Goal: Task Accomplishment & Management: Manage account settings

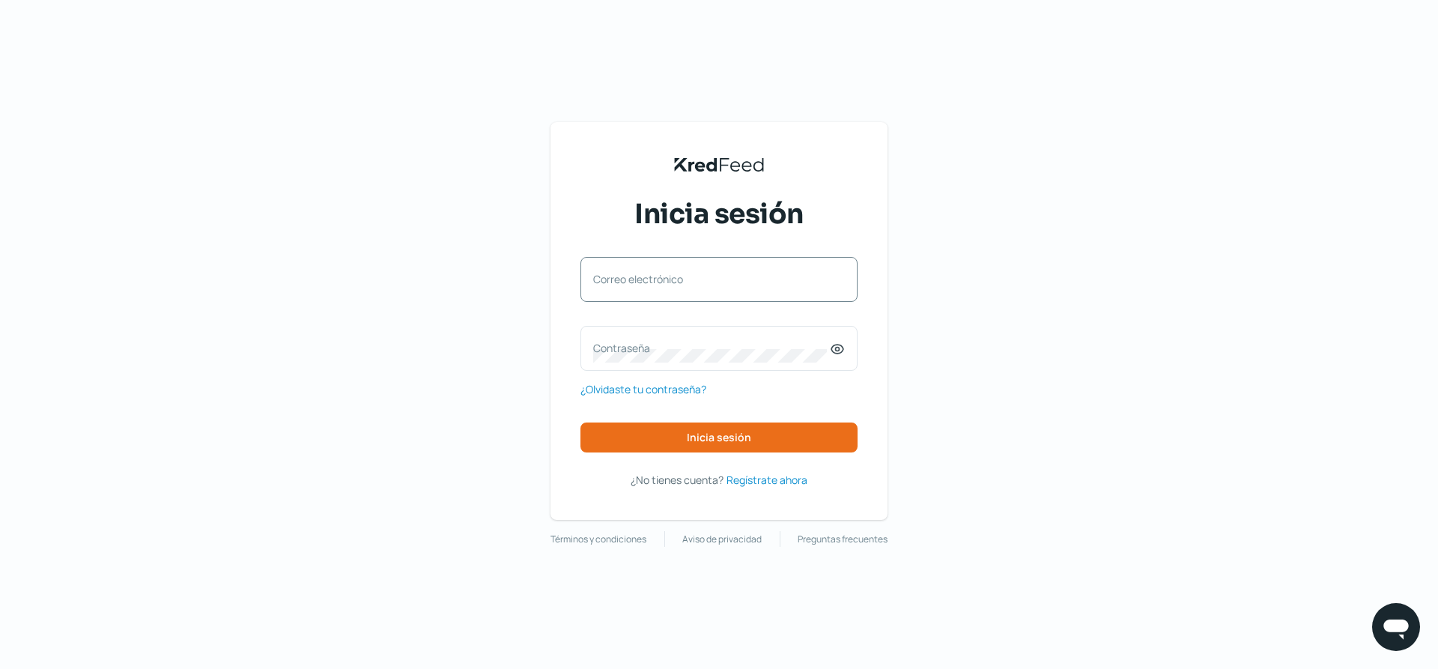
click at [676, 275] on label "Correo electrónico" at bounding box center [711, 279] width 237 height 14
click at [676, 280] on input "Correo electrónico" at bounding box center [719, 286] width 252 height 13
type input "[PERSON_NAME][EMAIL_ADDRESS][DOMAIN_NAME]"
click at [834, 347] on icon at bounding box center [837, 348] width 15 height 15
click at [747, 343] on label "Contraseña" at bounding box center [711, 348] width 237 height 14
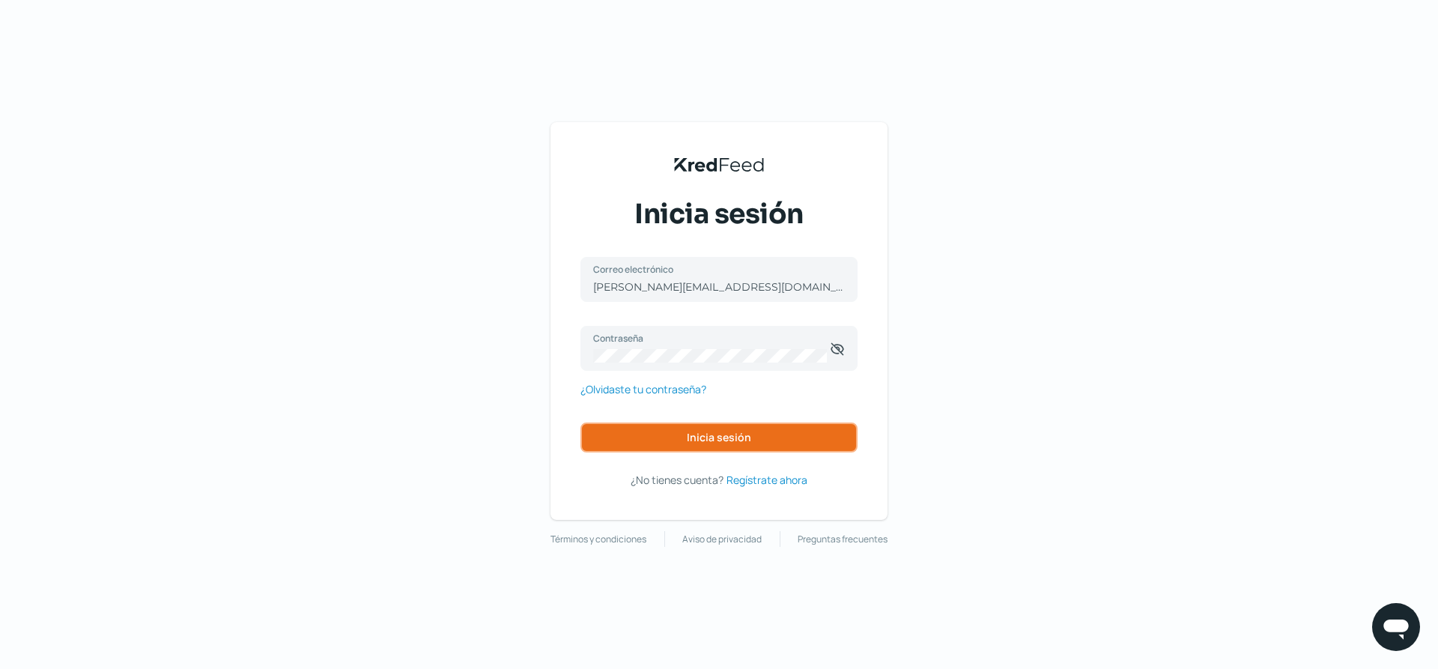
click at [757, 439] on button "Inicia sesión" at bounding box center [718, 437] width 277 height 30
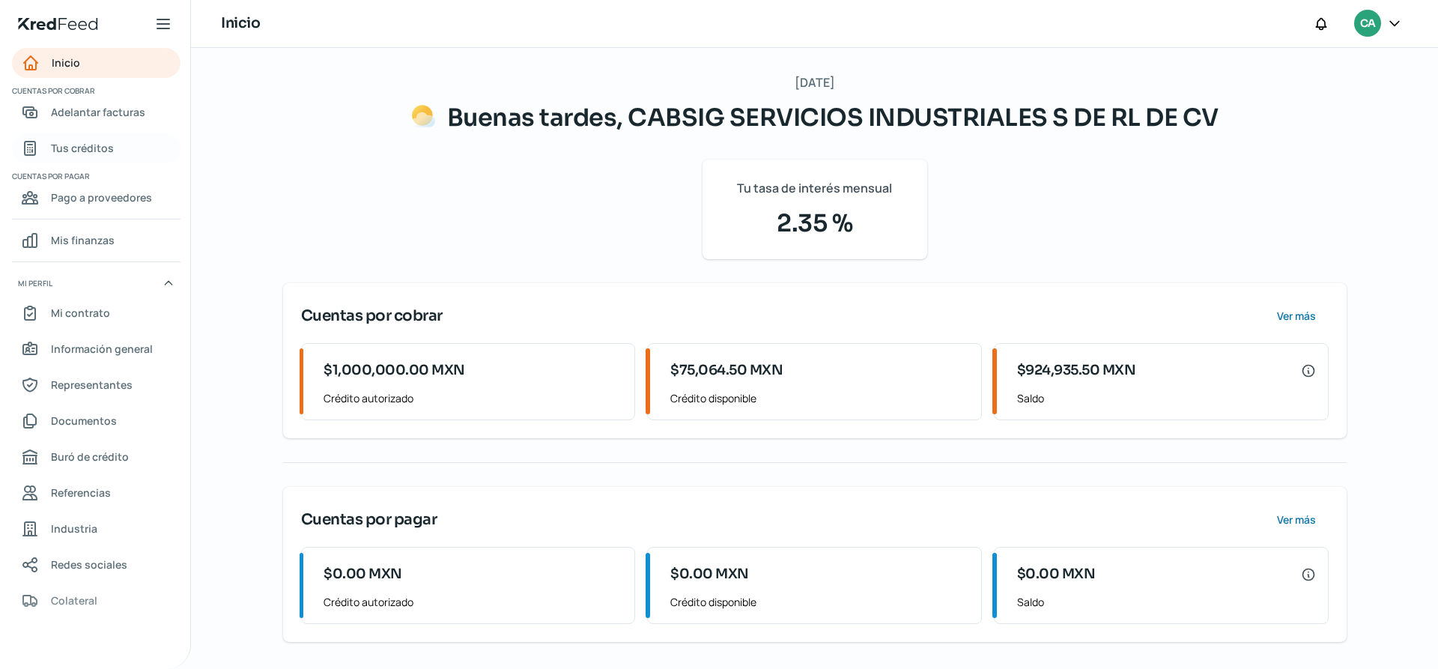
click at [88, 154] on span "Tus créditos" at bounding box center [82, 148] width 63 height 19
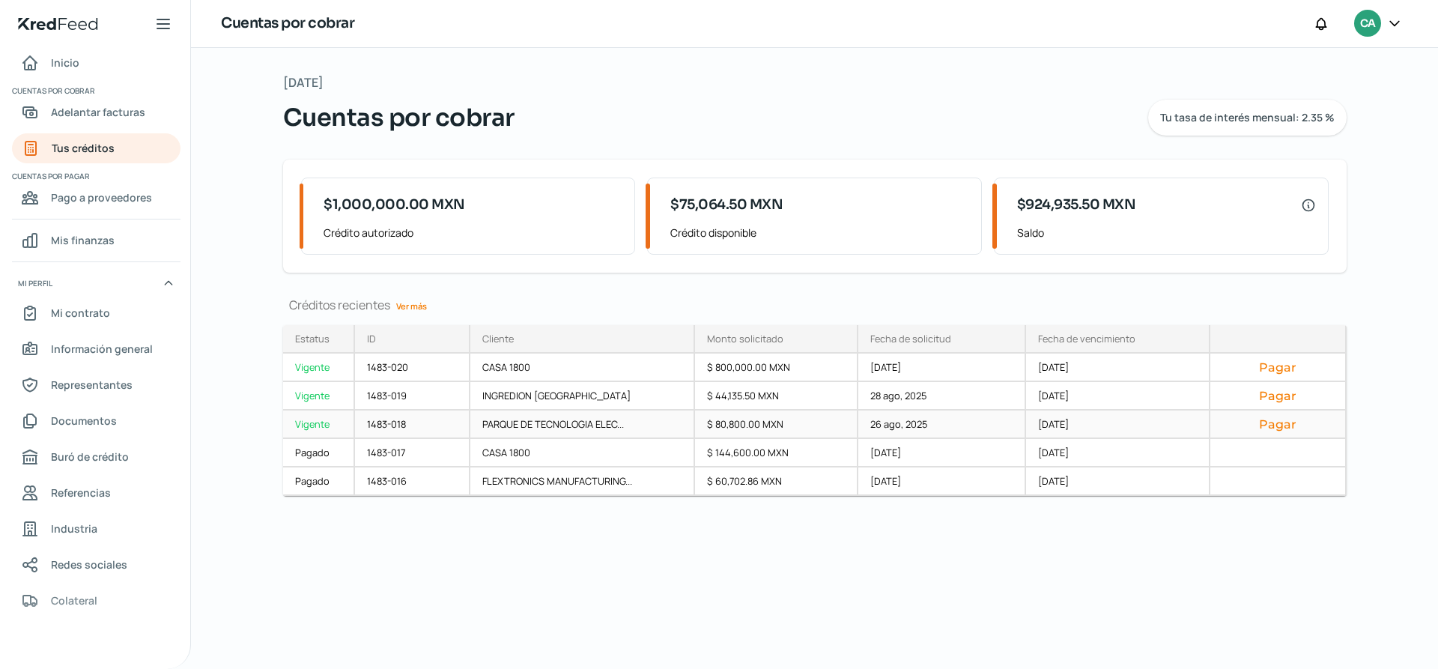
click at [1278, 426] on button "Pagar" at bounding box center [1277, 423] width 111 height 15
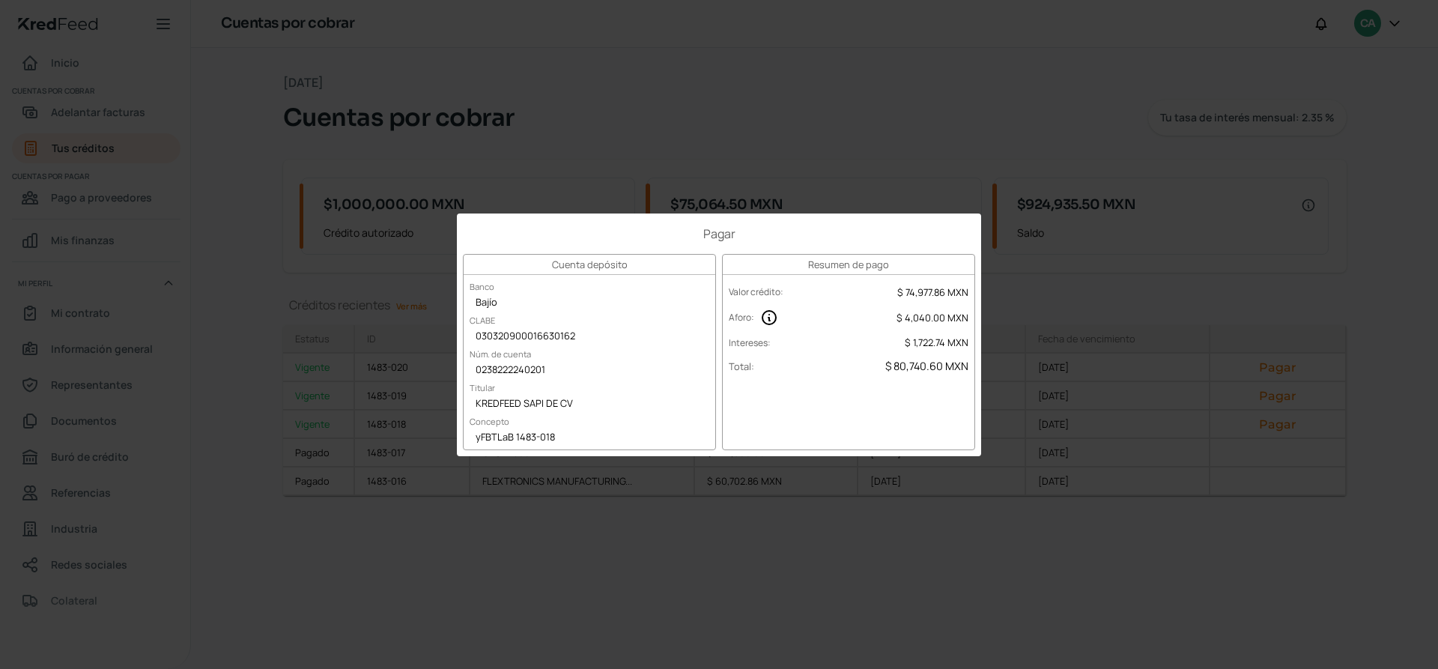
click at [880, 592] on div "Pagar Cuenta depósito Banco Bajío CLABE 030320900016630162 Núm. de cuenta 02382…" at bounding box center [719, 334] width 1438 height 669
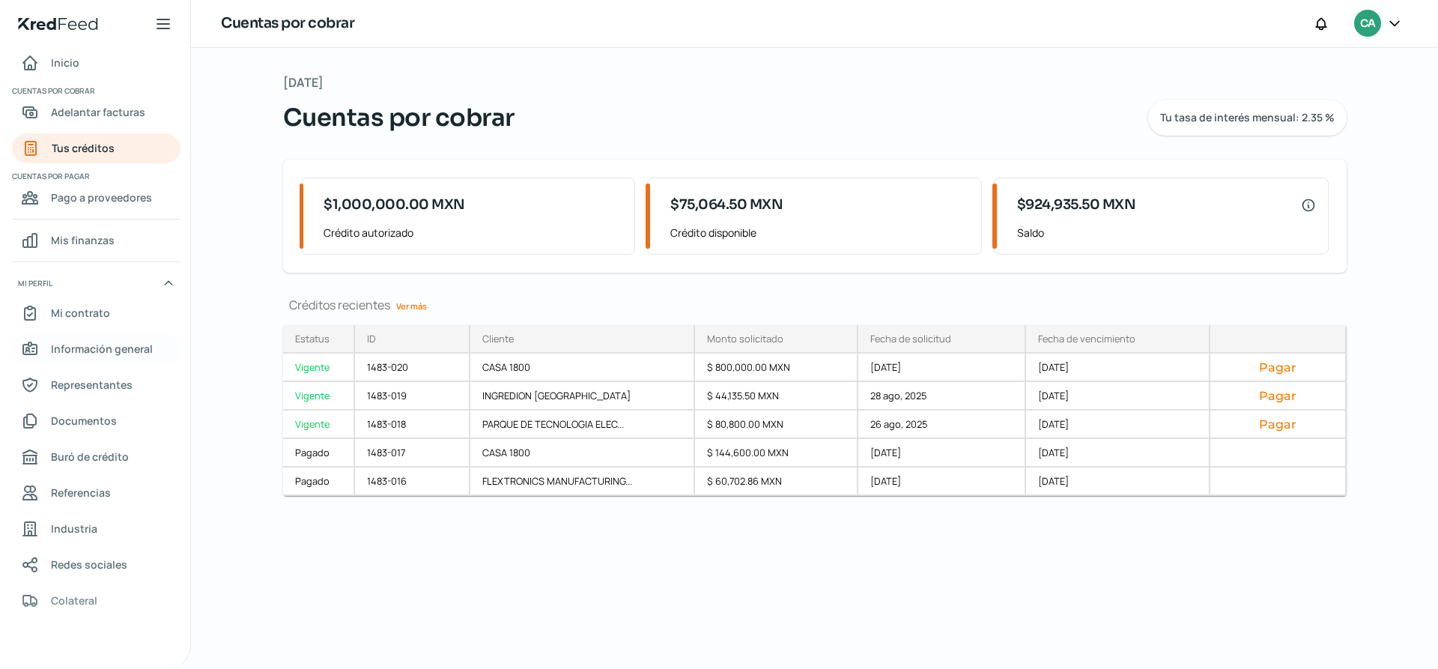
click at [112, 350] on span "Información general" at bounding box center [102, 348] width 102 height 19
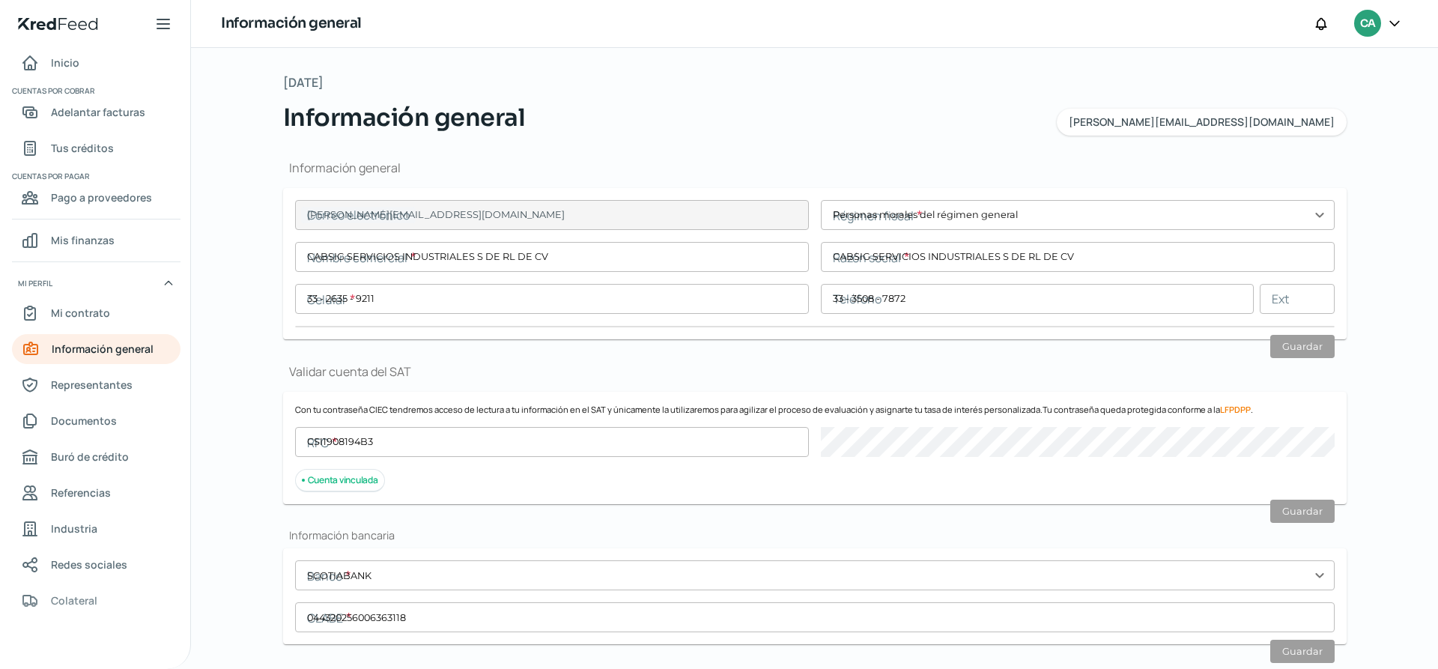
type input "[PERSON_NAME][EMAIL_ADDRESS][DOMAIN_NAME]"
type input "Personas morales del régimen general"
type input "CABSIG SERVICIOS INDUSTRIALES S DE RL DE CV"
type input "33 - 2635 - 9211"
type input "33 - 3508 - 7872"
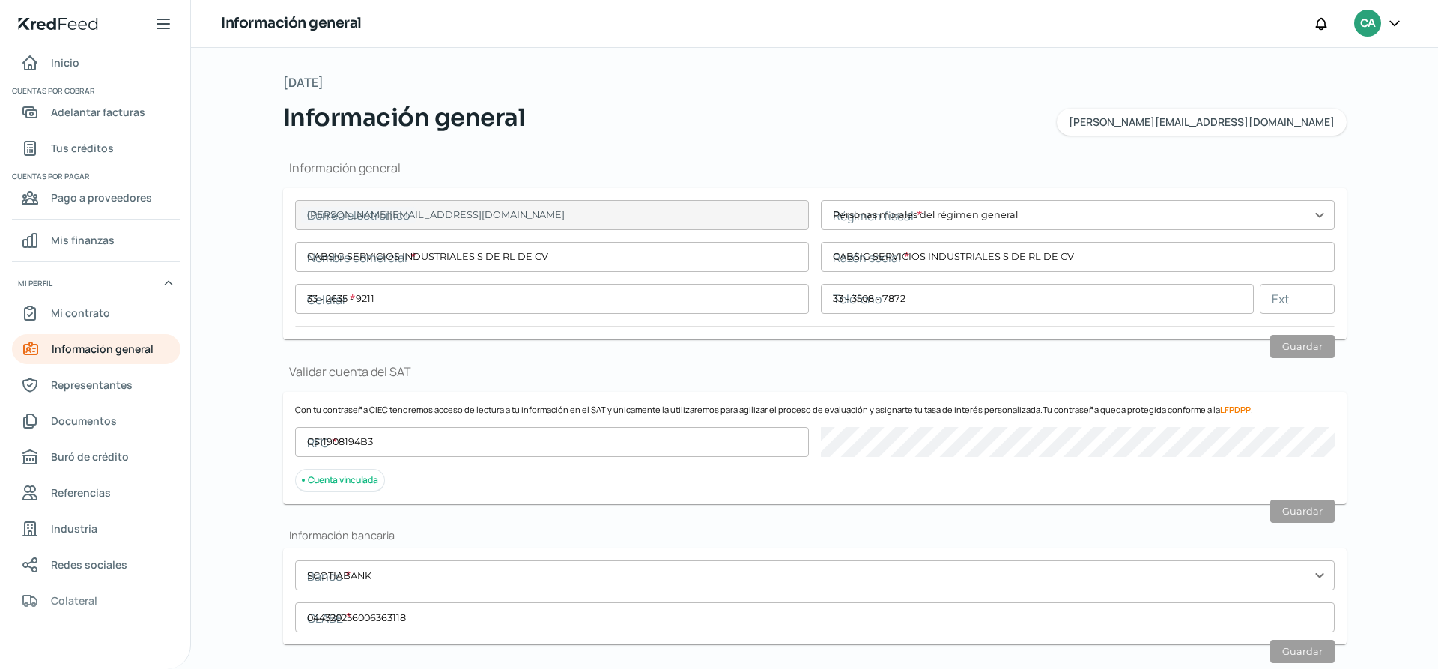
type input "CSI1908194B3"
type input "SCOTIABANK"
type input "044320256006363118"
type input "KABAH"
type input "1592"
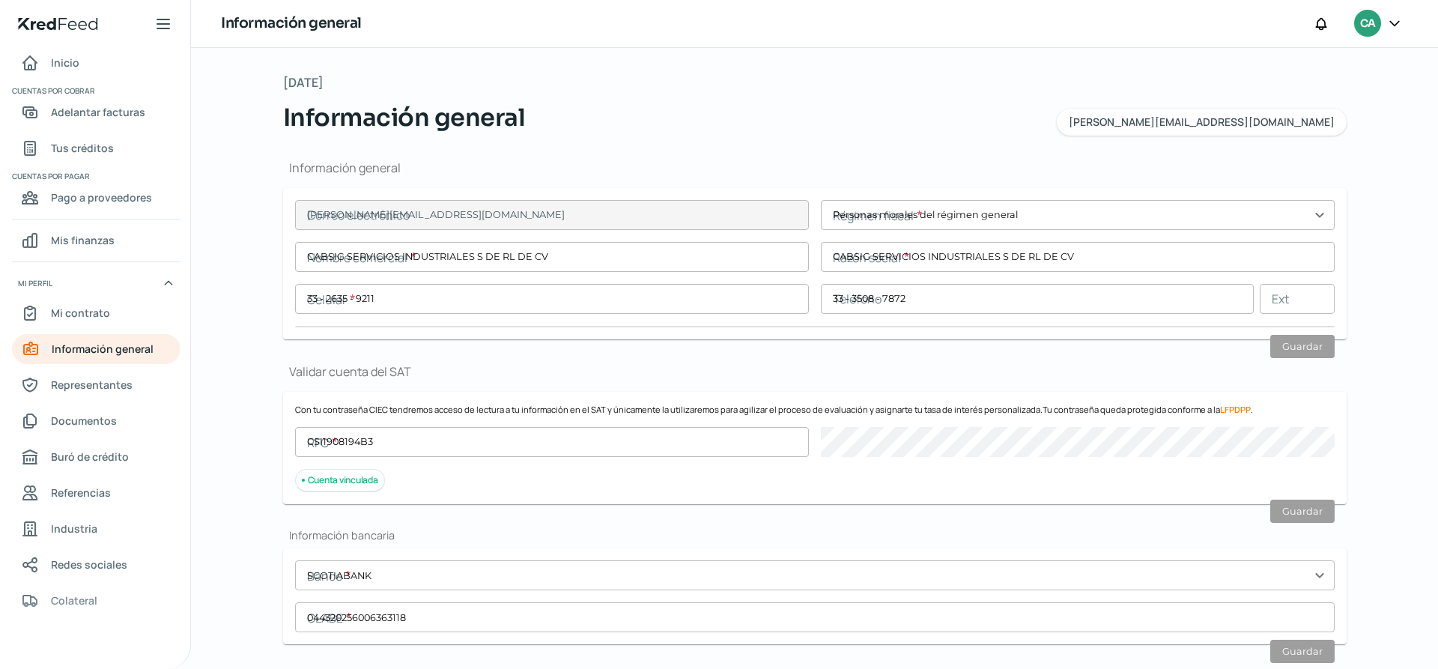
type input "101"
type input "45050"
type input "JARDINES DEL SOL"
type input "ZAPOPAN"
type input "[GEOGRAPHIC_DATA]"
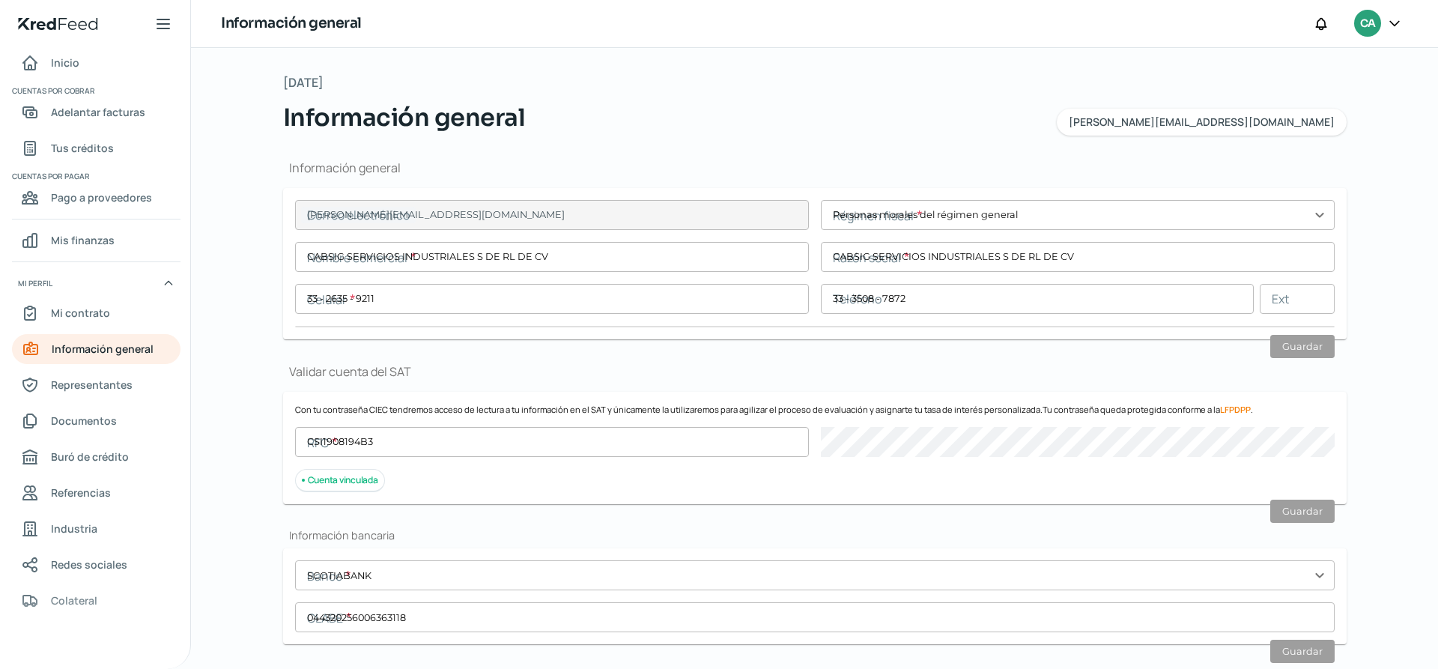
type input "[GEOGRAPHIC_DATA]"
type input "Comprobante de domicilio Agosto.pdf"
type input "KABAH"
type input "1592"
type input "101"
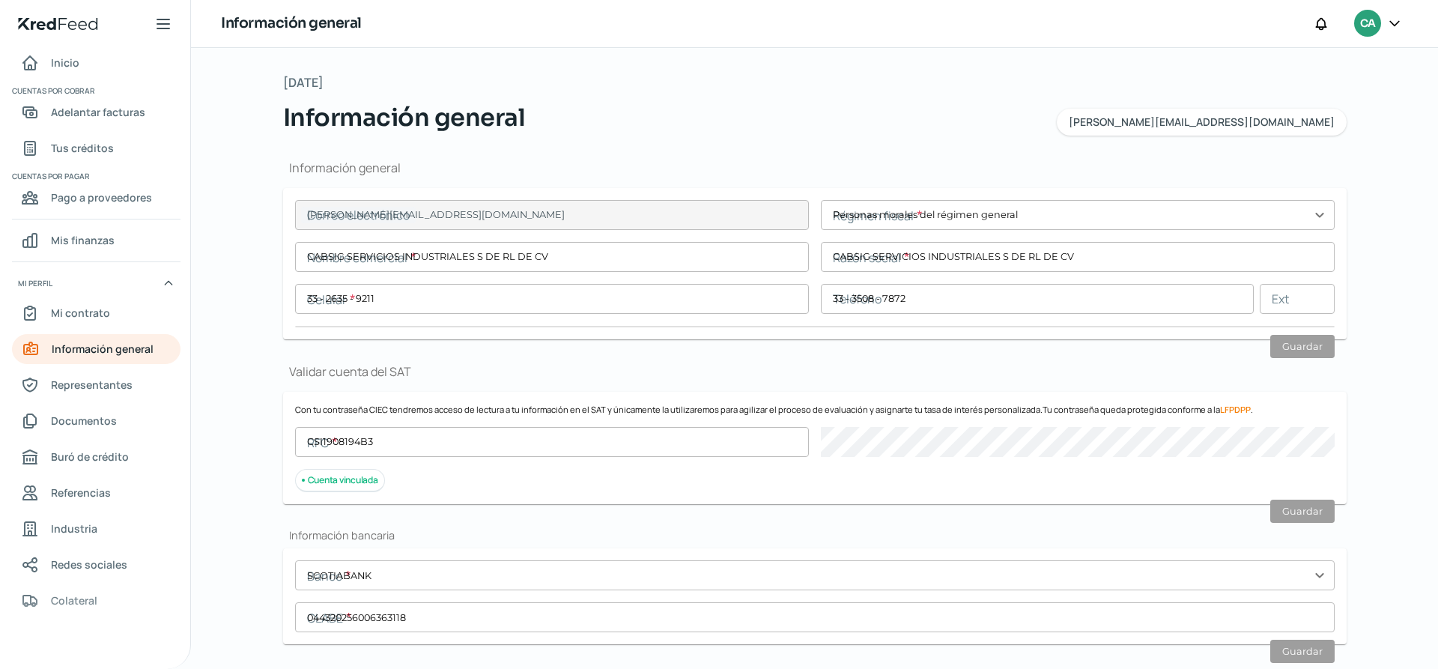
type input "45050"
type input "JARDINES DEL SOL"
type input "ZAPOPAN"
type input "[GEOGRAPHIC_DATA]"
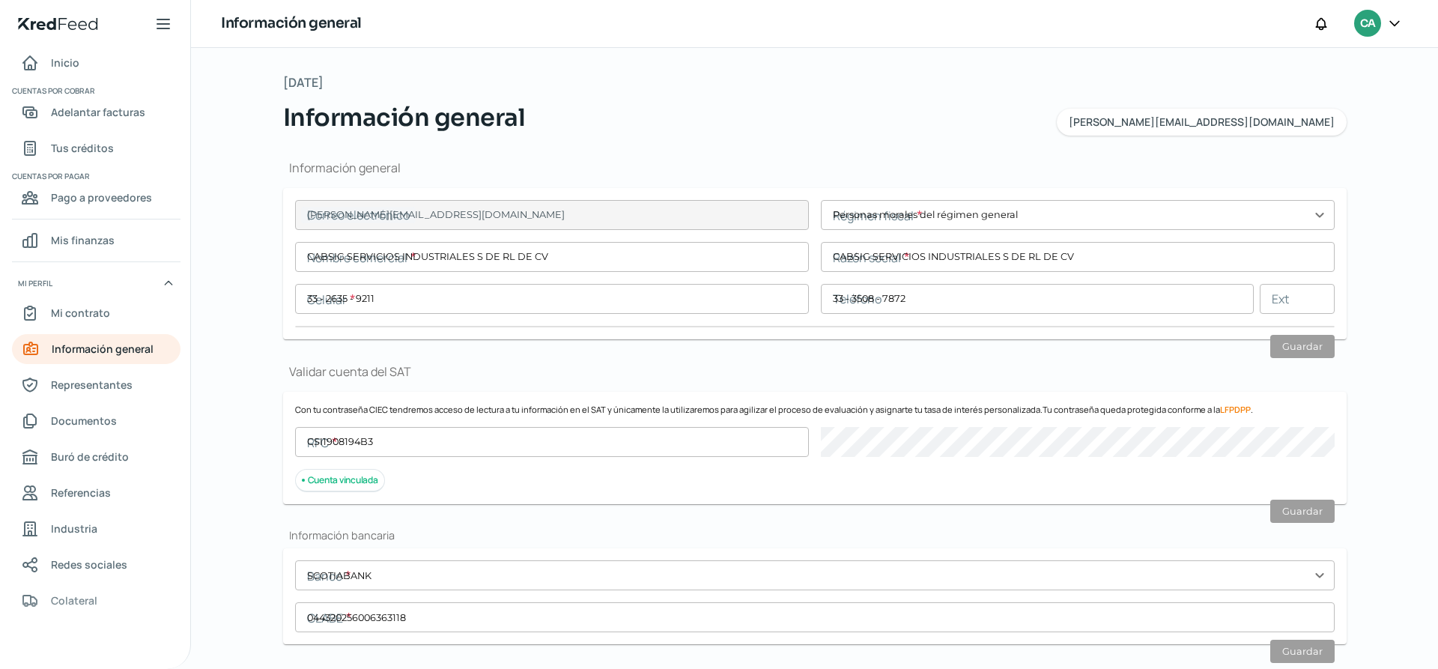
type input "Comprobante de domicilio Agosto.pdf"
type input "5"
type input "0"
type input "Rentada"
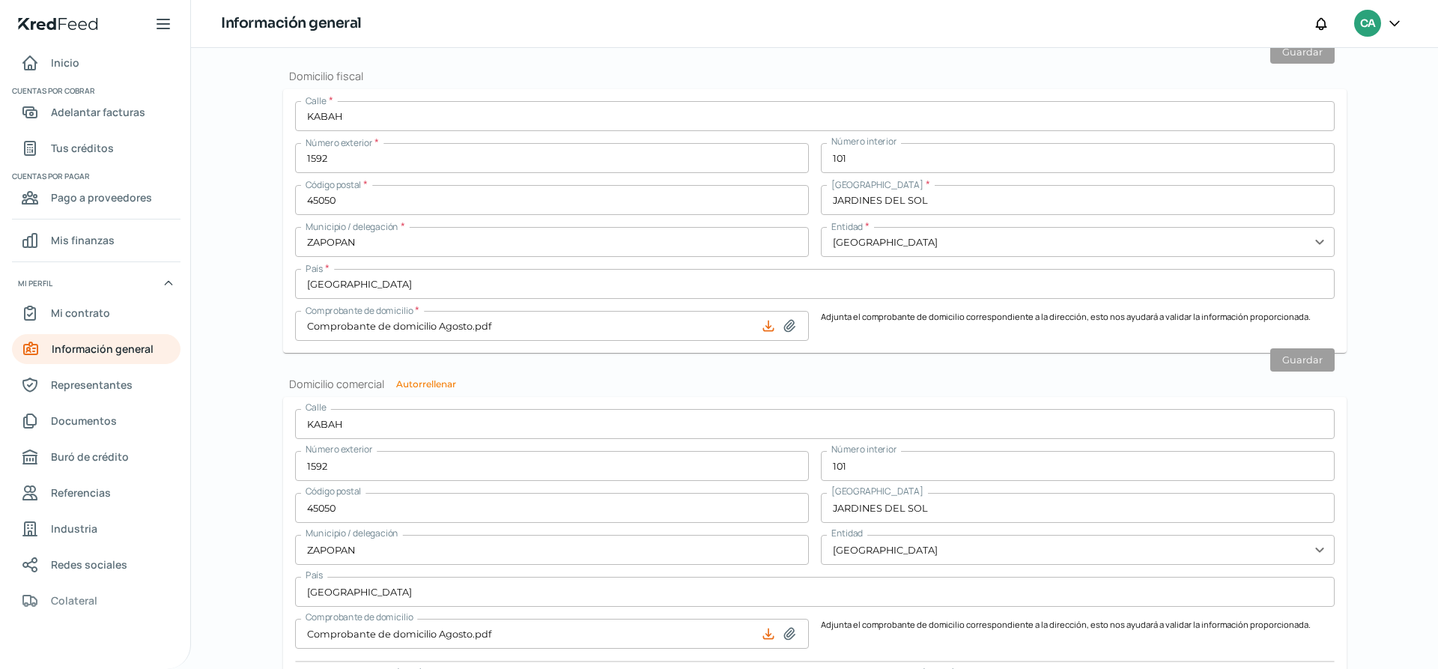
scroll to position [748, 0]
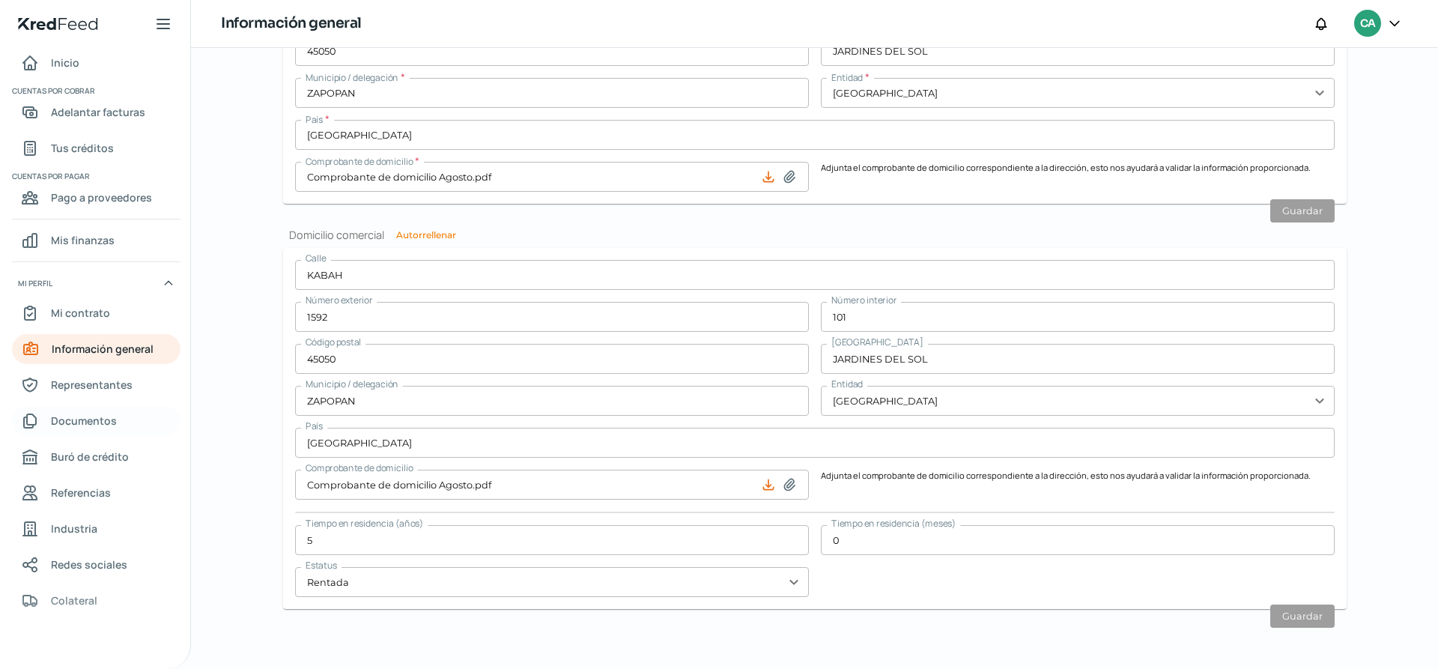
click at [72, 420] on span "Documentos" at bounding box center [84, 420] width 66 height 19
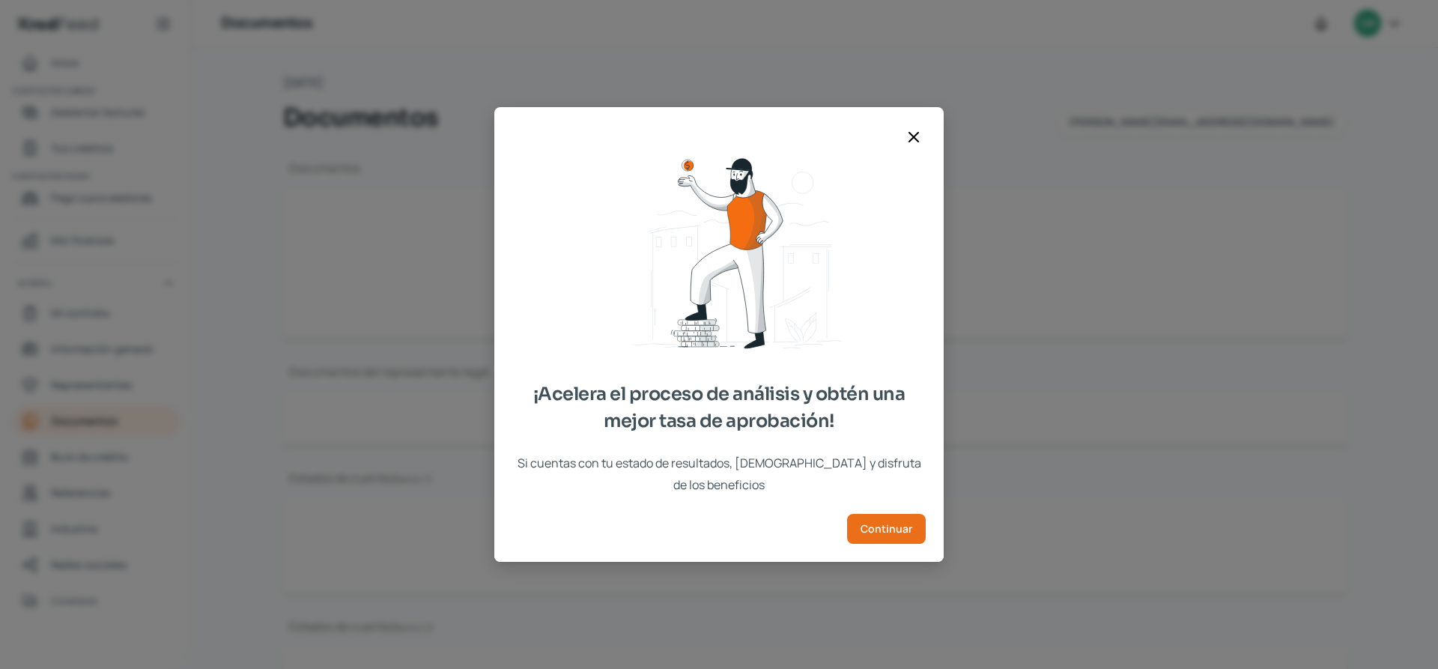
type input "Constancia de Situacion Fiscal - [DATE].pdf"
type input "Acta constitutiva y Registro Publico Cabsig para enviar por correo.pdf"
type input "ESTADO DE CUENTA DEL MES [PERSON_NAME].pdf"
type input "ESTADO DE CUENTA DEL MES.pdf"
type input "ESTADO DE CUENTA [PERSON_NAME].pdf"
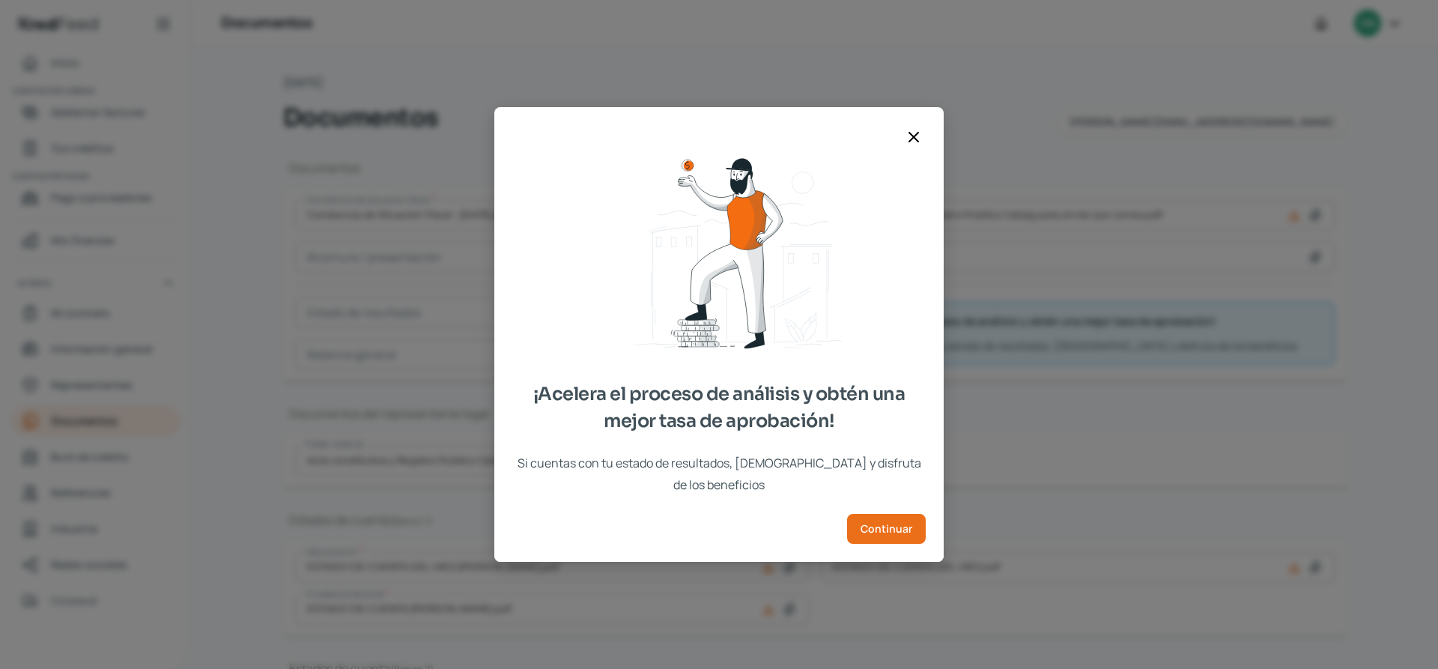
click at [920, 145] on icon at bounding box center [914, 137] width 18 height 18
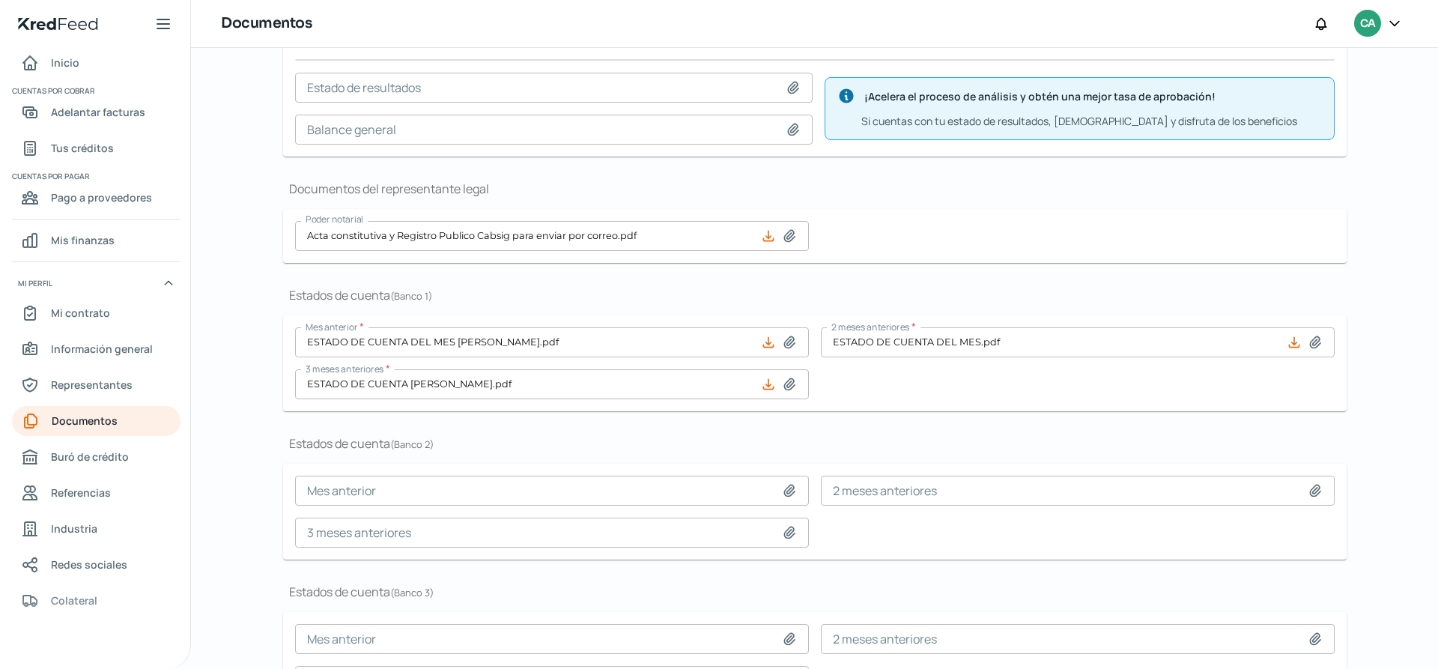
scroll to position [323, 0]
